Goal: Ask a question

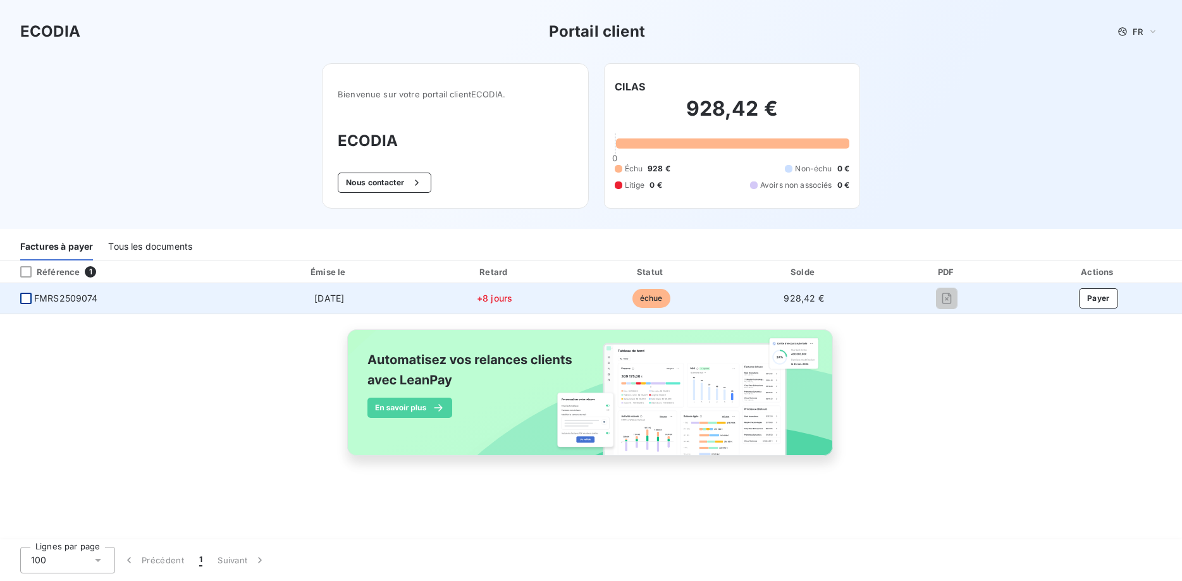
click at [27, 296] on div at bounding box center [25, 298] width 11 height 11
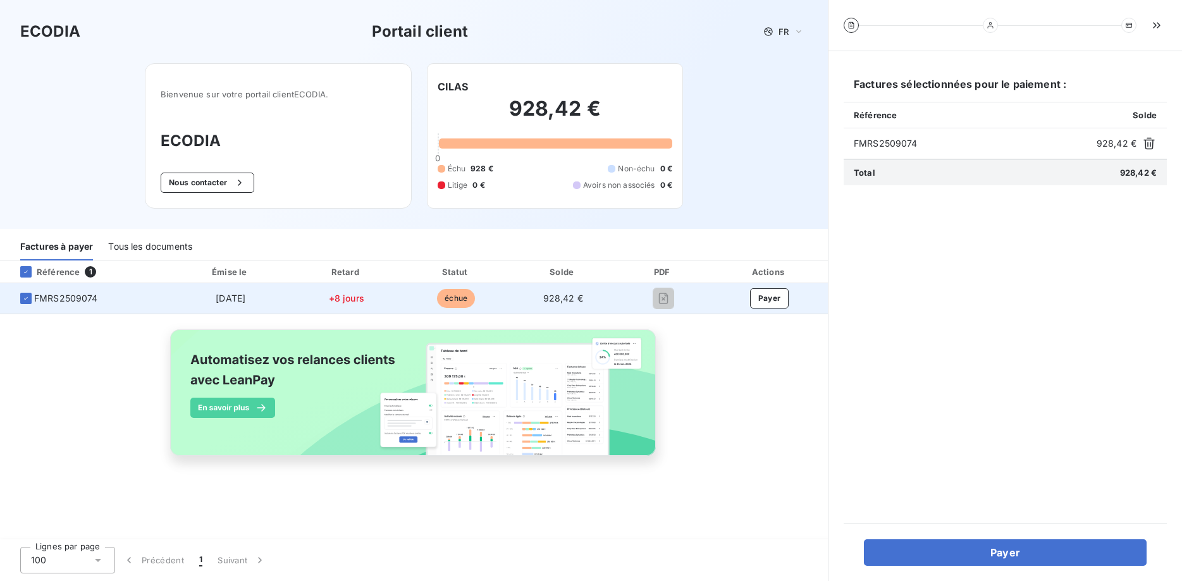
click at [71, 298] on span "FMRS2509074" at bounding box center [66, 298] width 64 height 13
click at [23, 300] on icon at bounding box center [26, 299] width 8 height 8
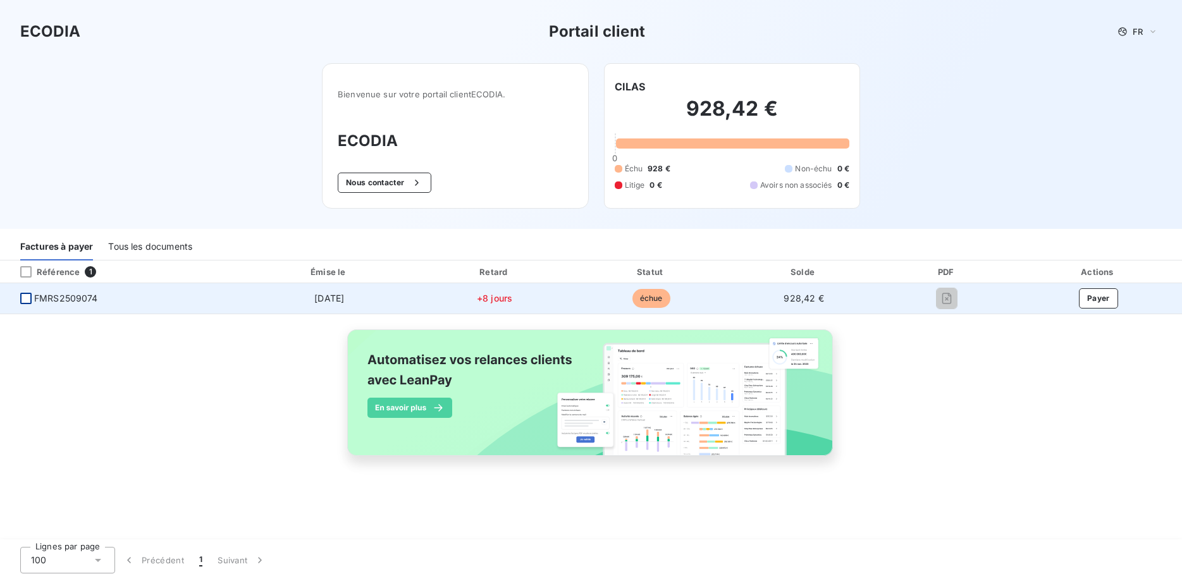
click at [156, 242] on div "Tous les documents" at bounding box center [150, 247] width 84 height 27
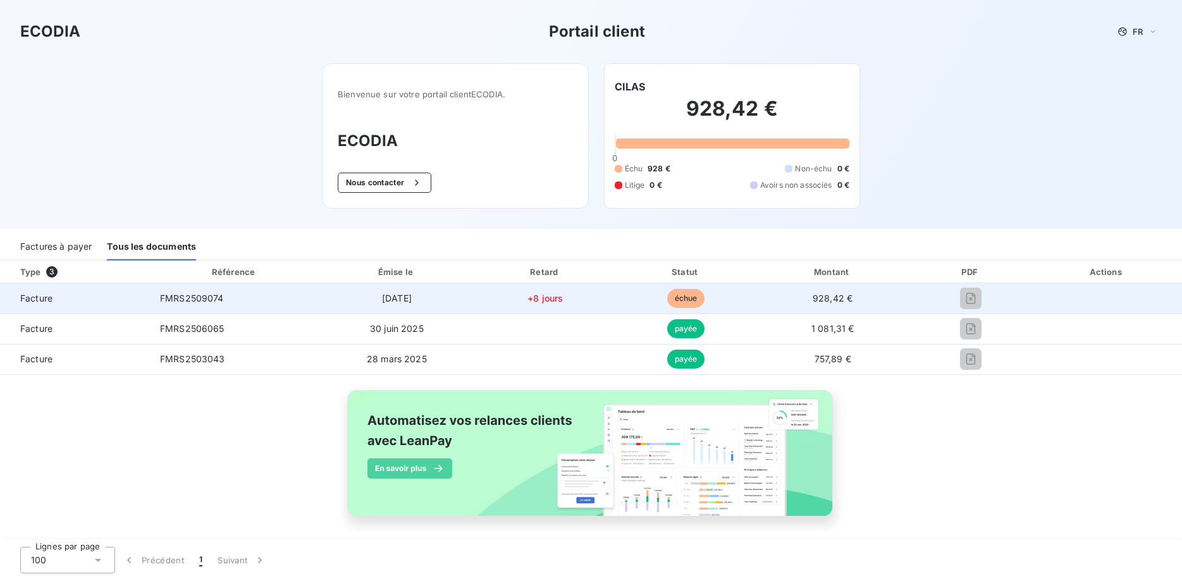
click at [680, 296] on span "échue" at bounding box center [686, 298] width 38 height 19
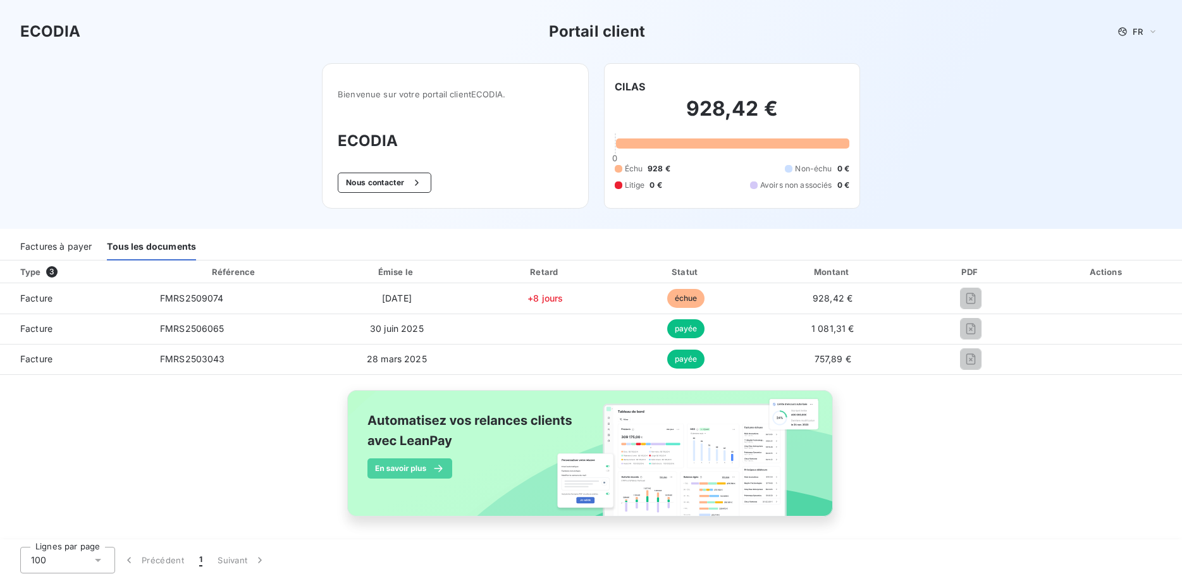
click at [67, 243] on div "Factures à payer" at bounding box center [55, 247] width 71 height 27
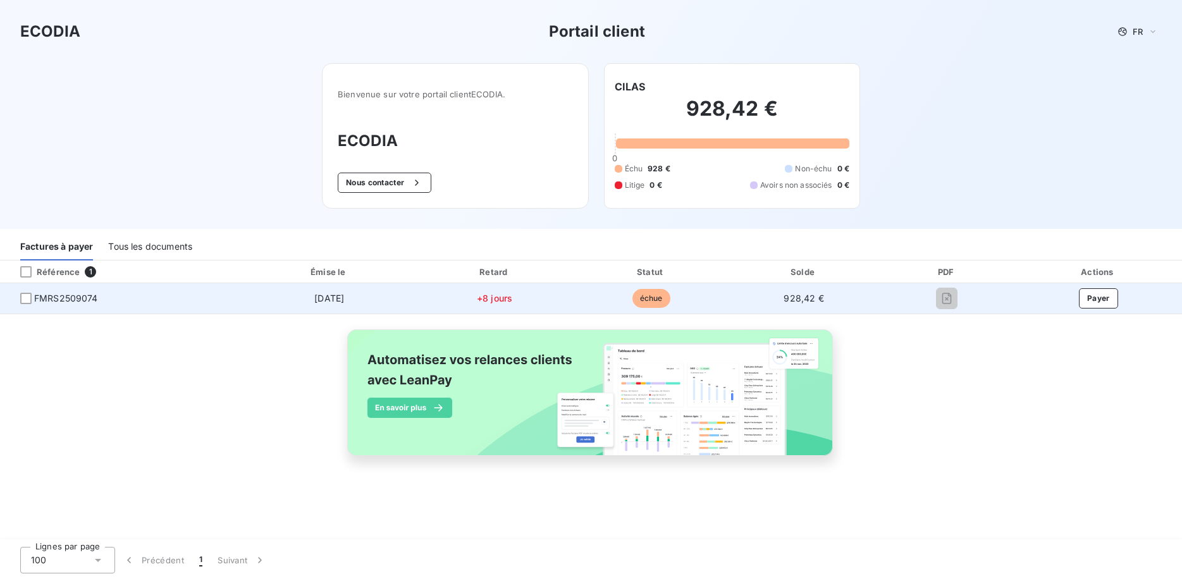
click at [650, 297] on span "échue" at bounding box center [651, 298] width 38 height 19
click at [28, 298] on div at bounding box center [25, 298] width 11 height 11
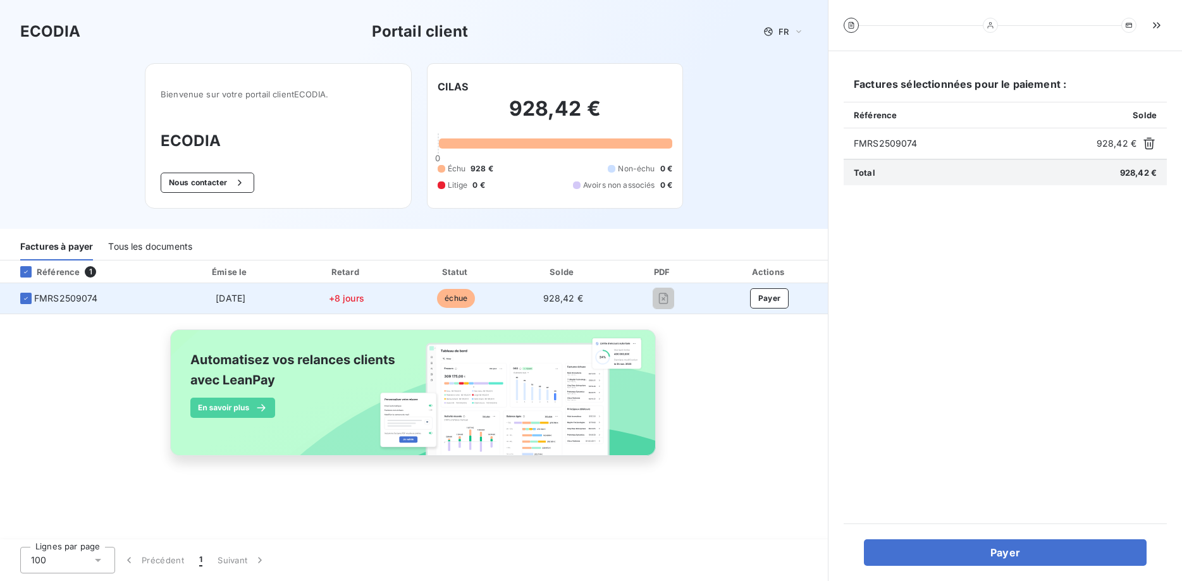
click at [453, 295] on span "échue" at bounding box center [456, 298] width 38 height 19
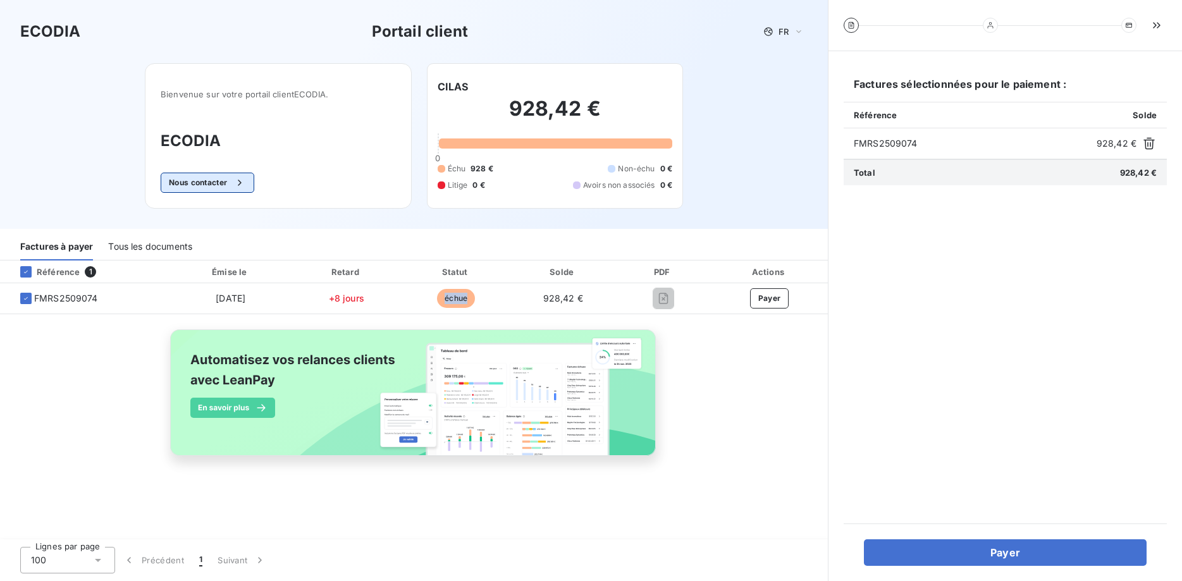
click at [204, 177] on button "Nous contacter" at bounding box center [208, 183] width 94 height 20
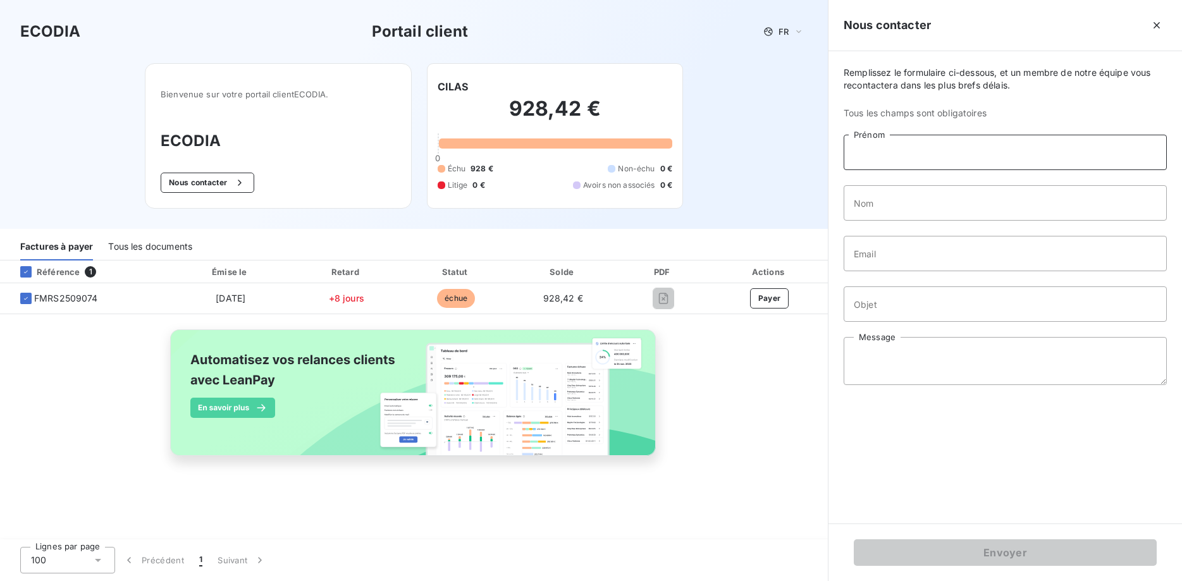
click at [916, 157] on input "Prénom" at bounding box center [1005, 152] width 323 height 35
type input "s"
type input "sandrine"
click at [915, 207] on input "Nom" at bounding box center [1005, 202] width 323 height 35
type input "langlet"
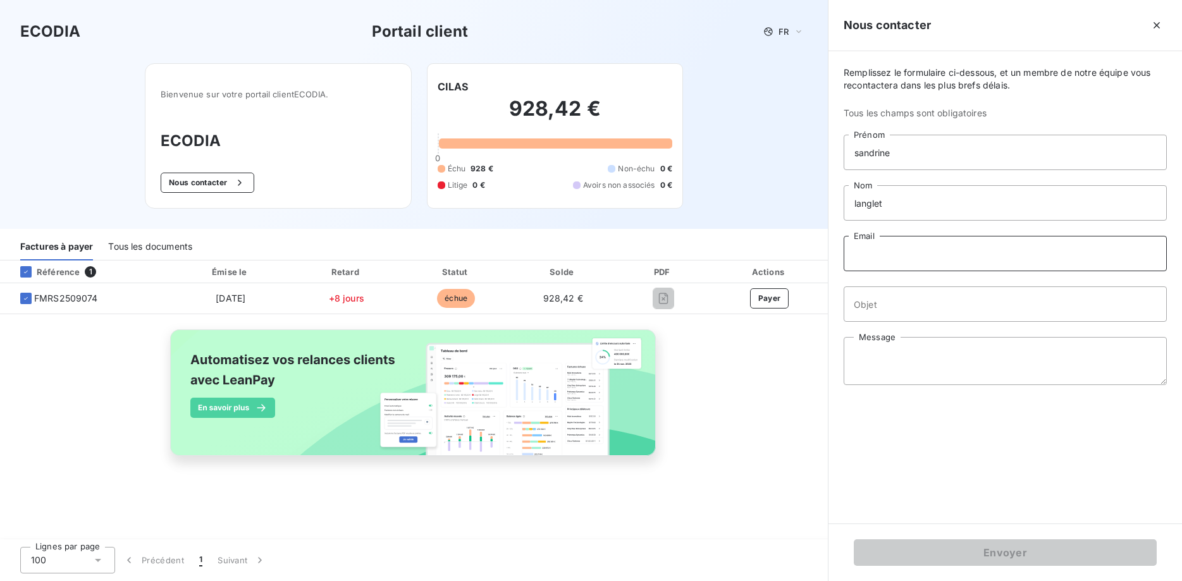
click at [890, 256] on input "Email" at bounding box center [1005, 253] width 323 height 35
type input "o"
type input "[EMAIL_ADDRESS][DOMAIN_NAME]"
click at [888, 309] on input "Objet" at bounding box center [1005, 303] width 323 height 35
type input "TRANSMISSION FACTURE"
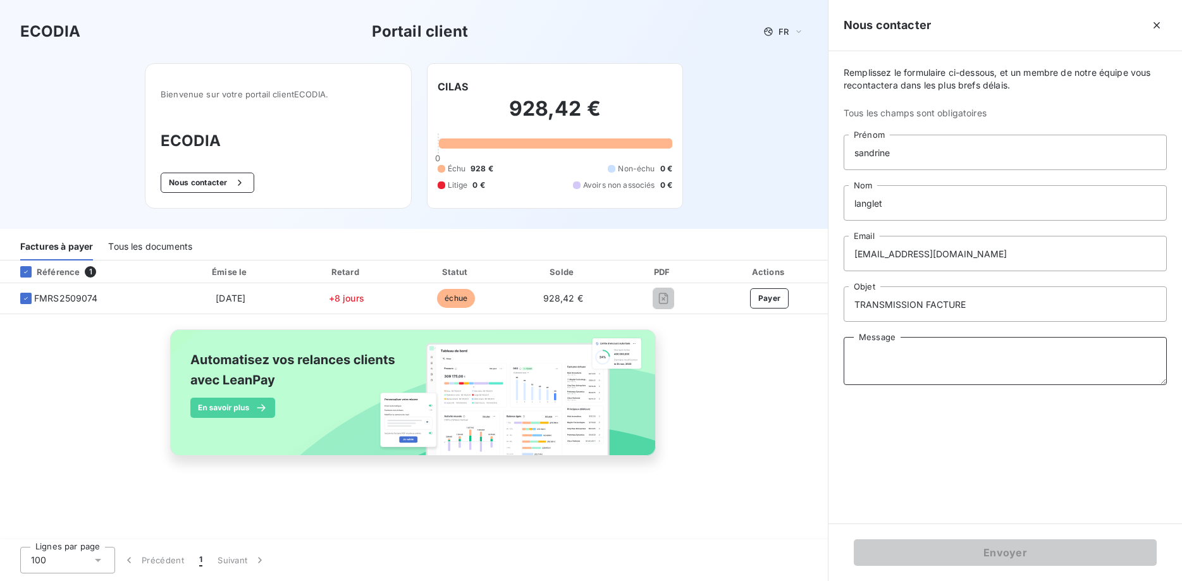
drag, startPoint x: 896, startPoint y: 358, endPoint x: 882, endPoint y: 345, distance: 18.8
click at [899, 357] on textarea "Message" at bounding box center [1005, 361] width 323 height 48
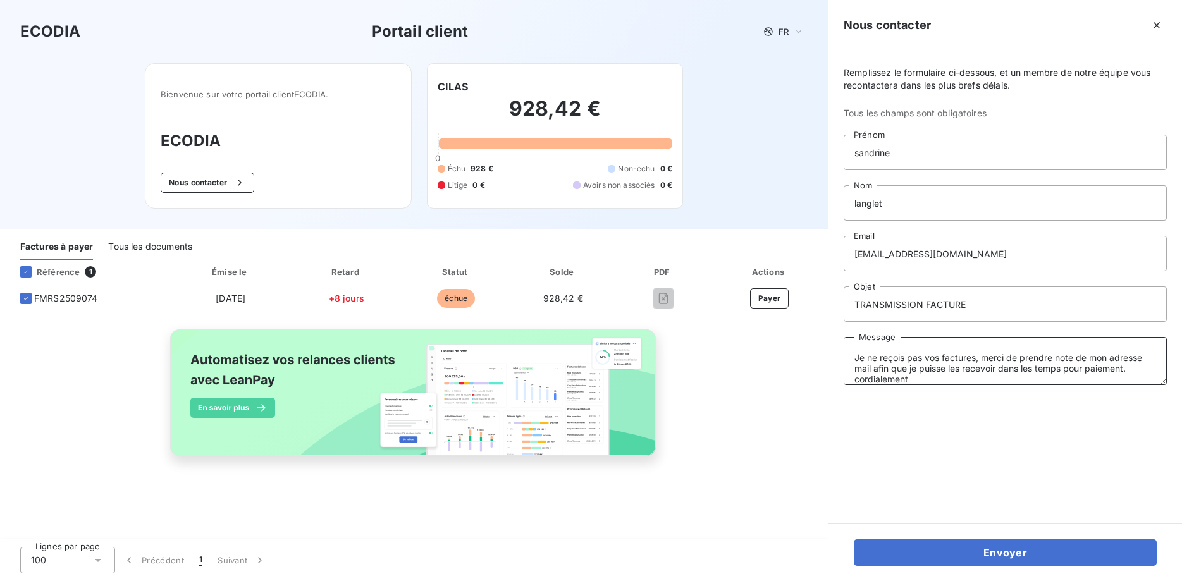
scroll to position [30, 0]
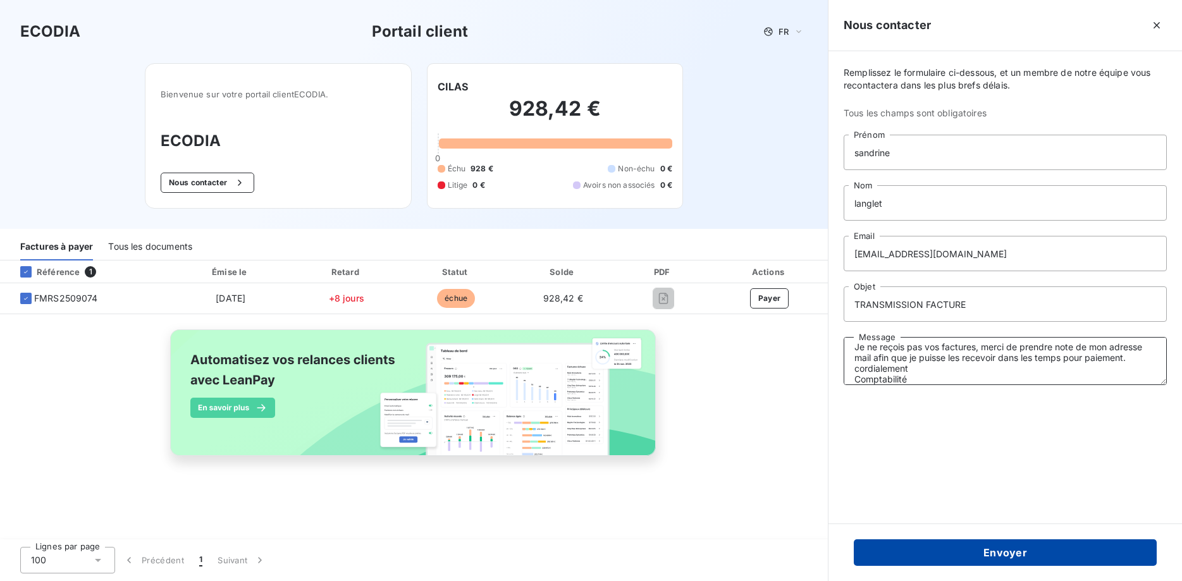
type textarea "Bonjour, Je ne reçois pas vos factures, merci de prendre note de mon adresse ma…"
click at [999, 553] on button "Envoyer" at bounding box center [1005, 552] width 303 height 27
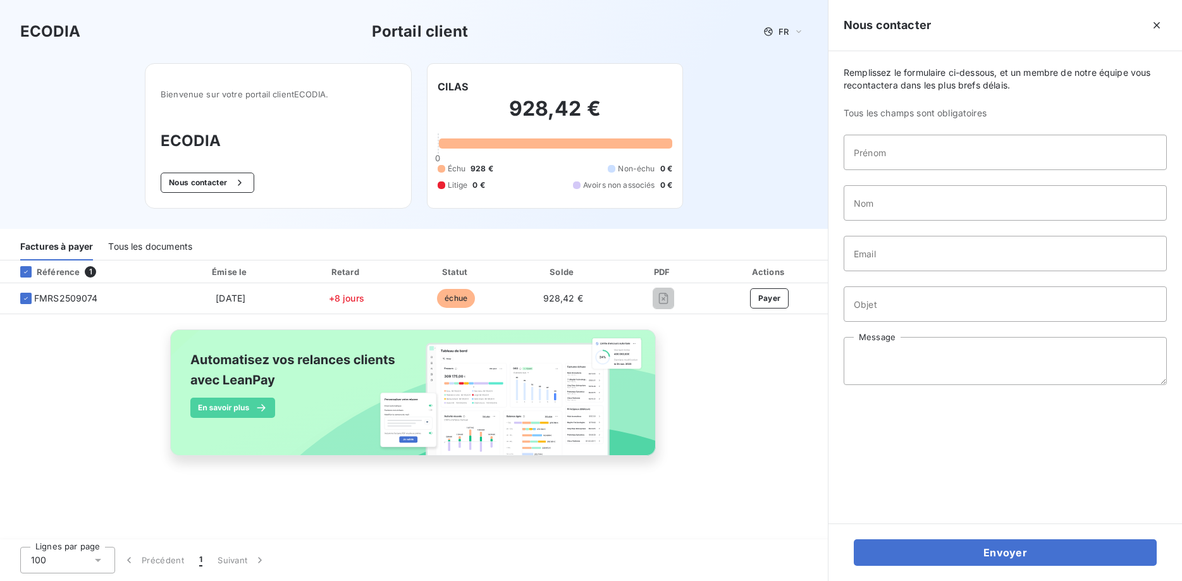
scroll to position [0, 0]
